Goal: Task Accomplishment & Management: Manage account settings

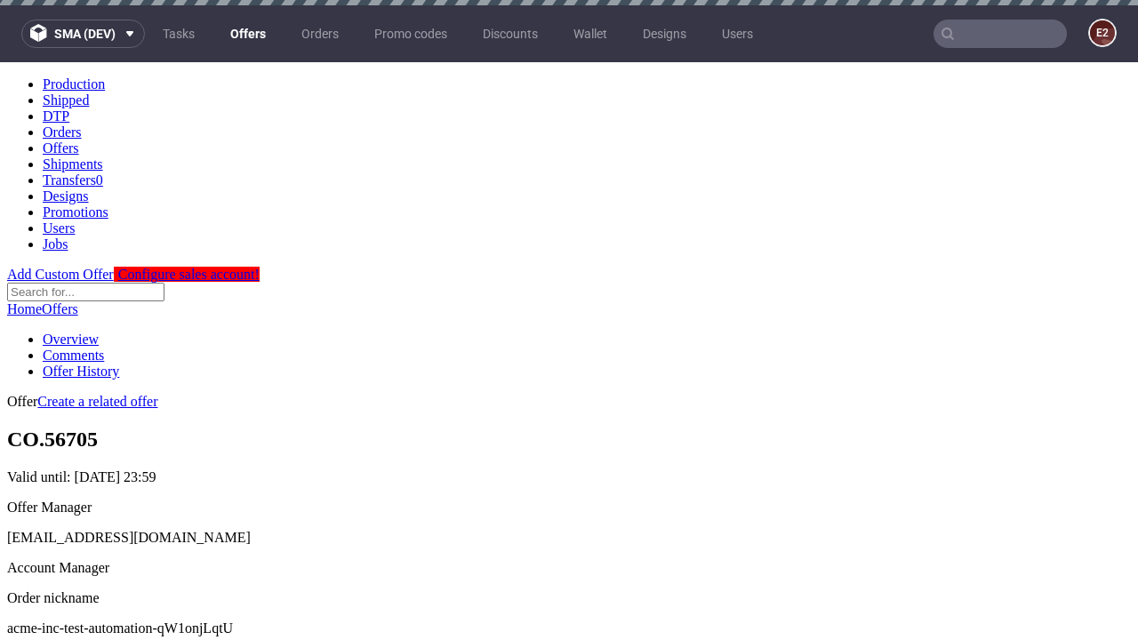
scroll to position [176, 0]
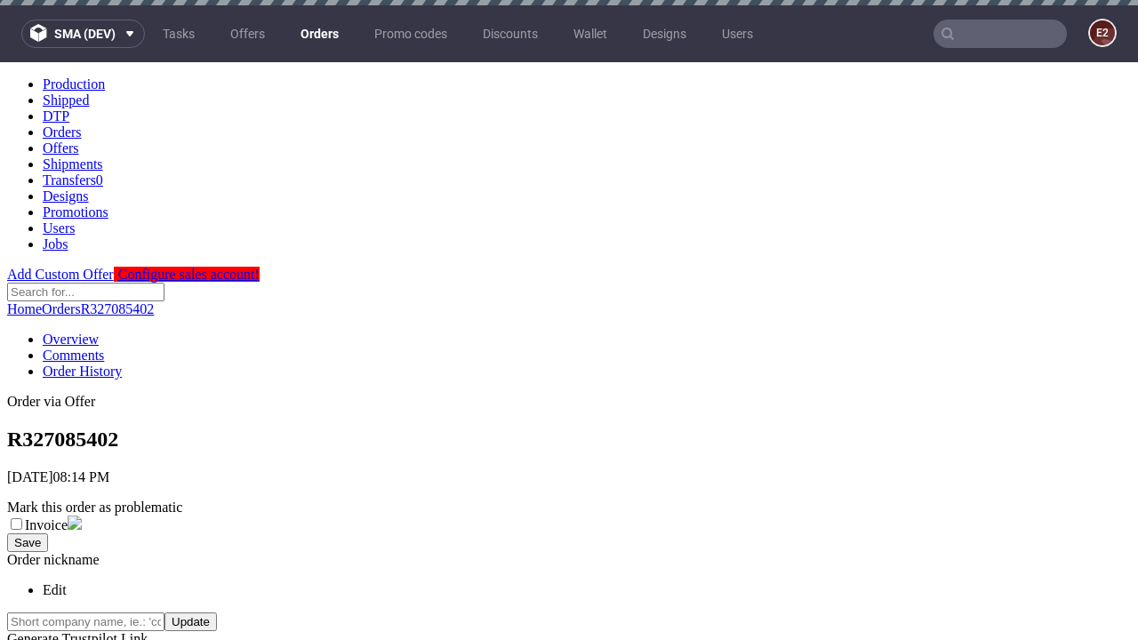
scroll to position [716, 0]
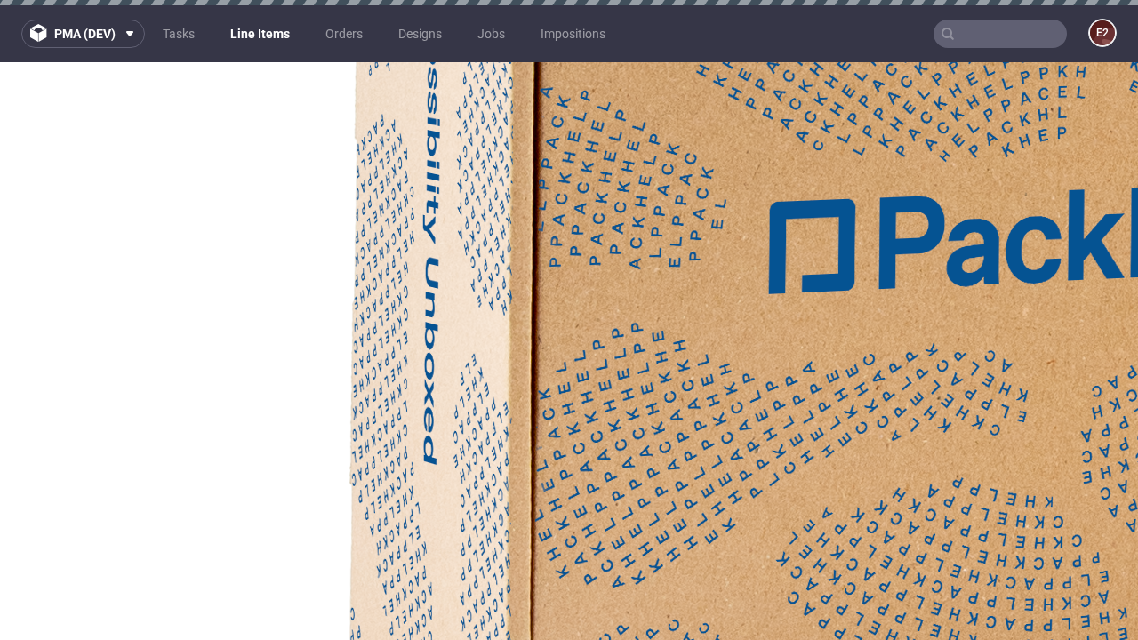
select select "accepted"
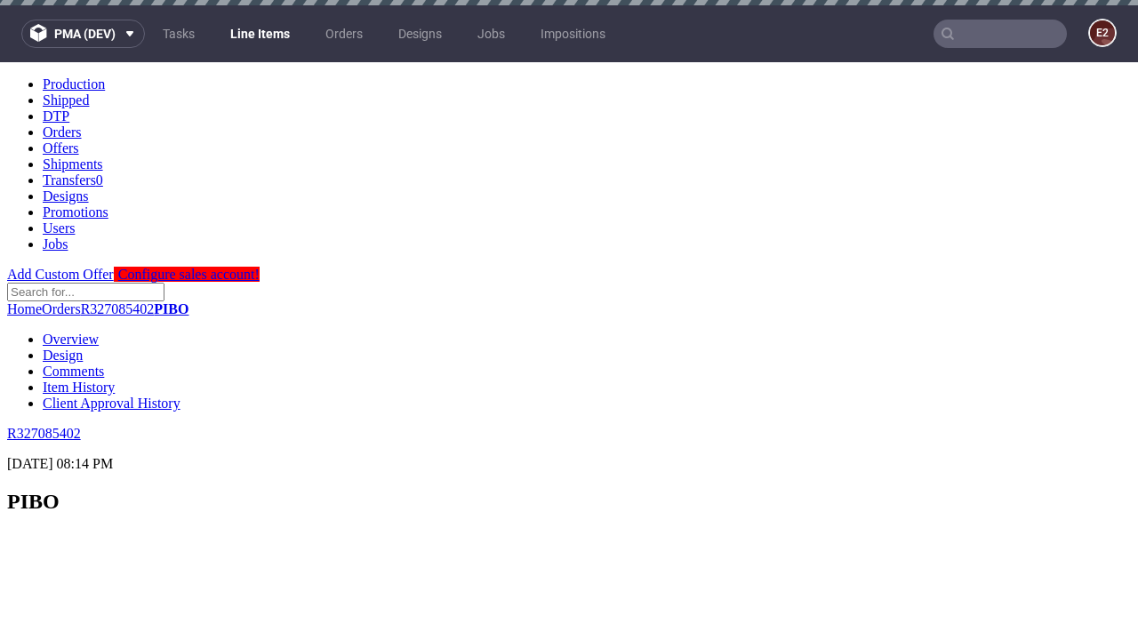
scroll to position [2886, 0]
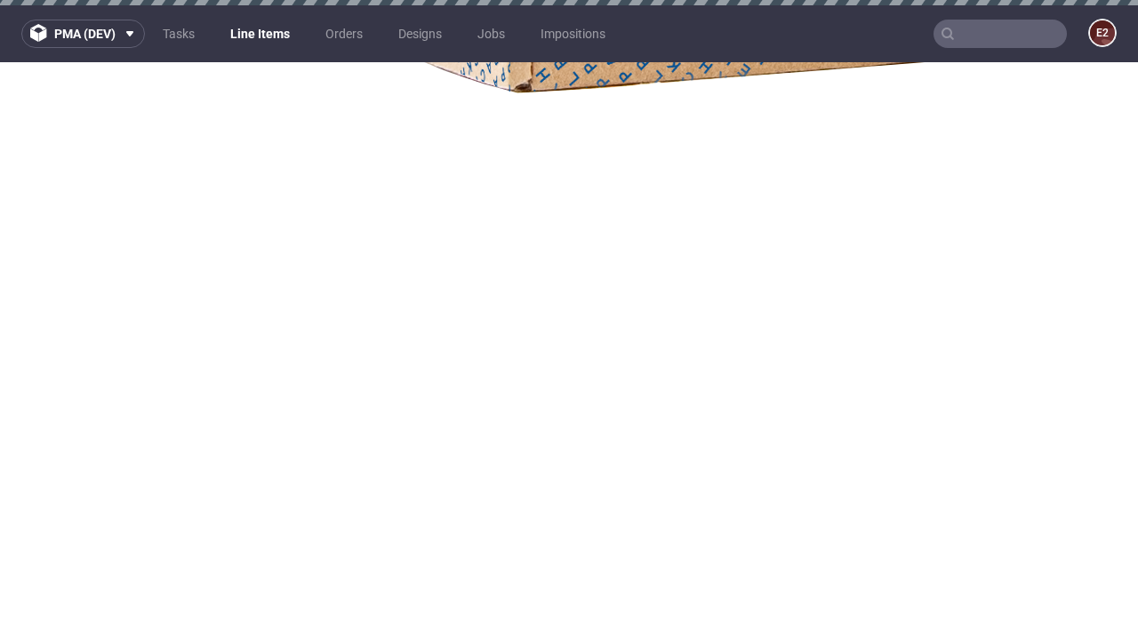
select select "received"
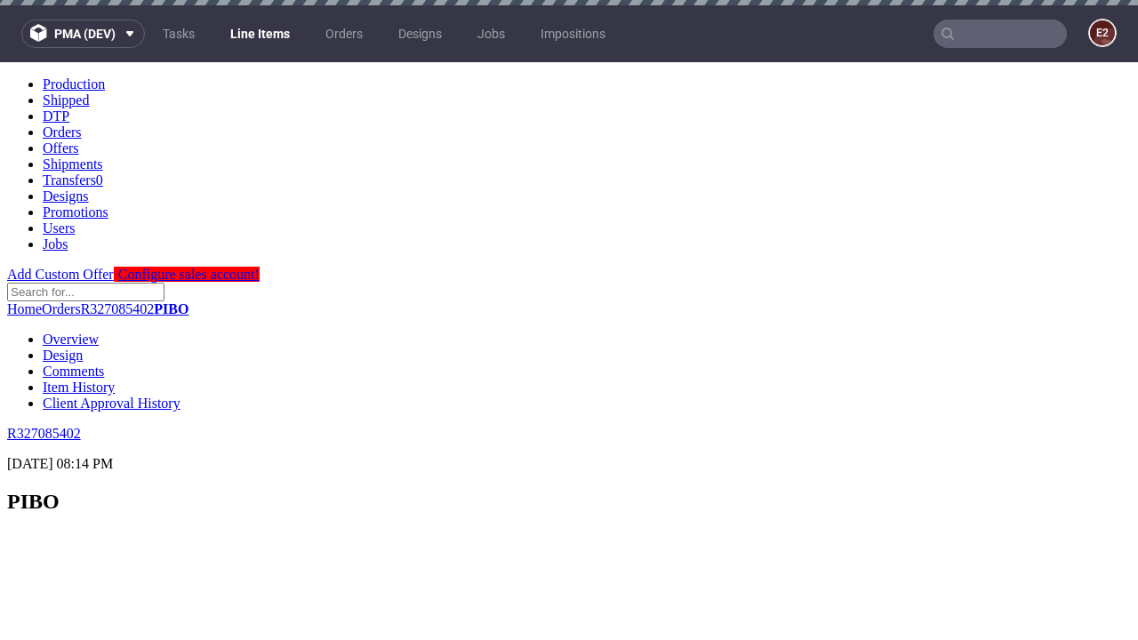
select select "accepted_dtp_issue_reprint"
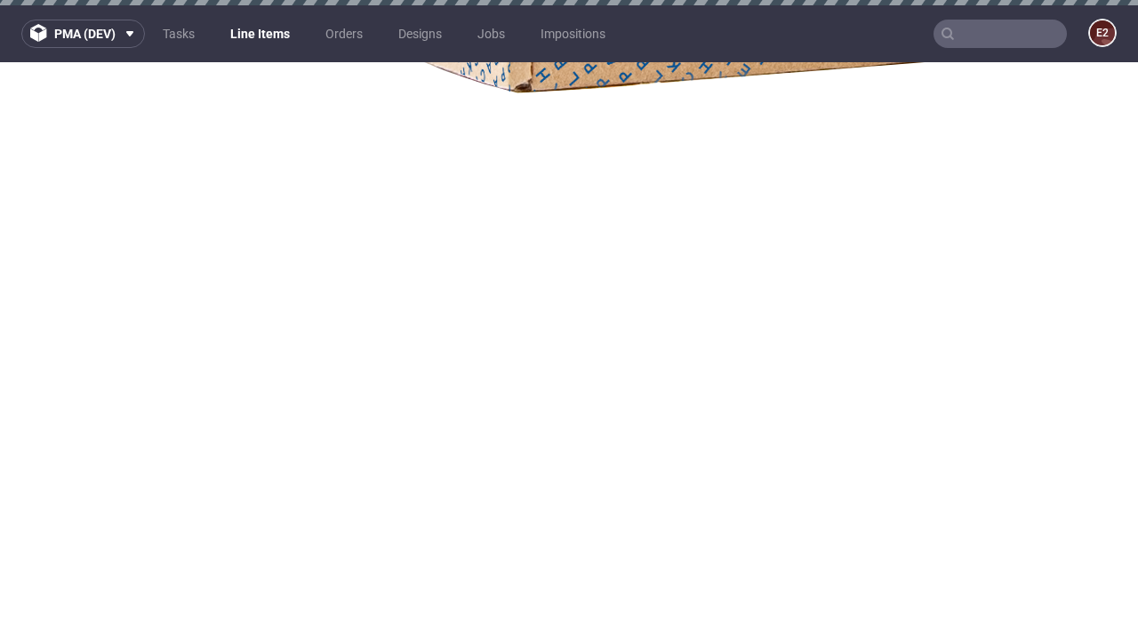
scroll to position [2831, 0]
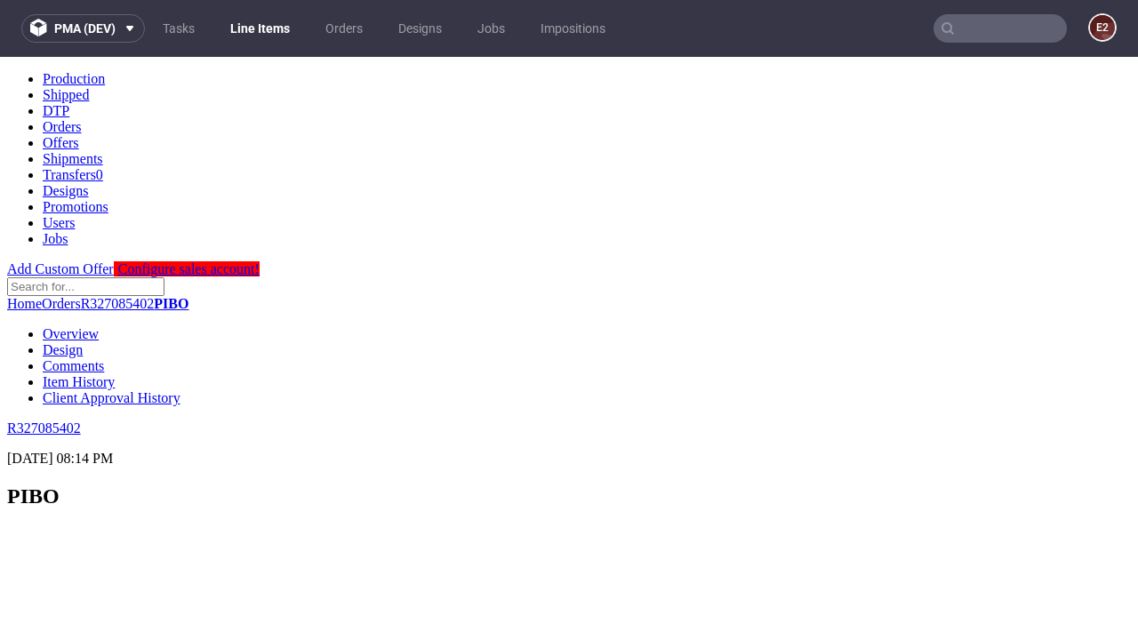
scroll to position [2952, 0]
